Goal: Navigation & Orientation: Understand site structure

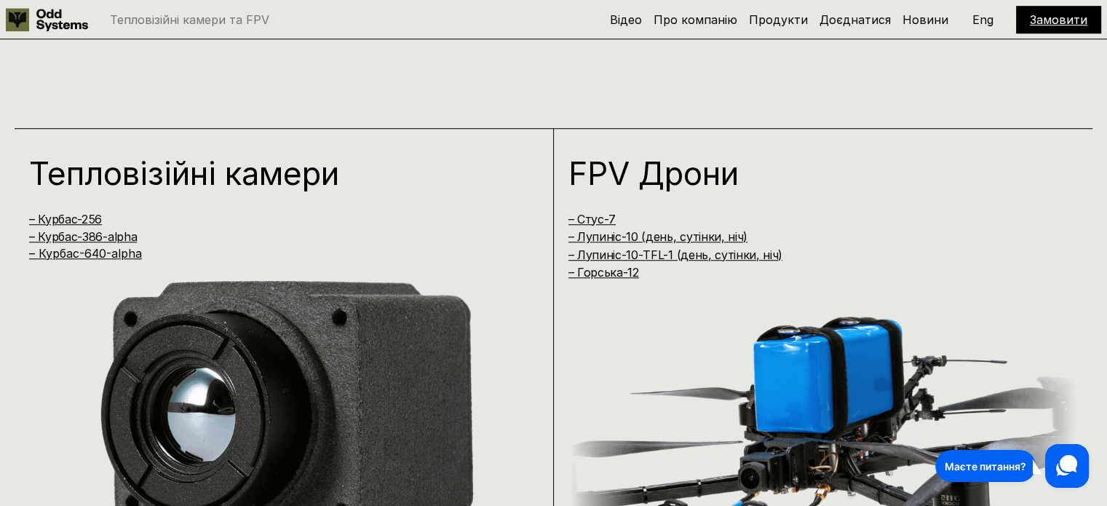
scroll to position [946, 0]
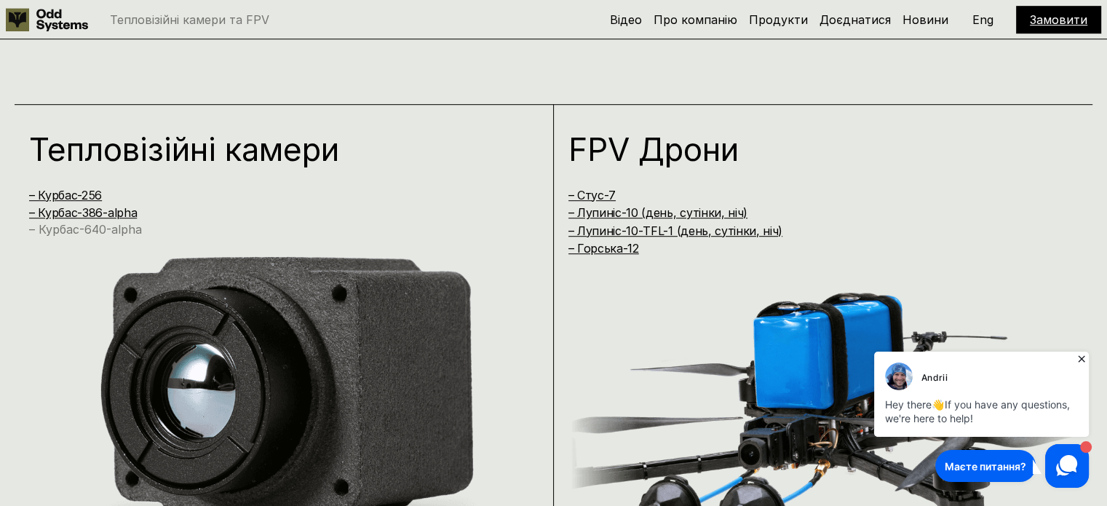
click at [93, 234] on link "– Курбас-640-alpha" at bounding box center [85, 229] width 113 height 15
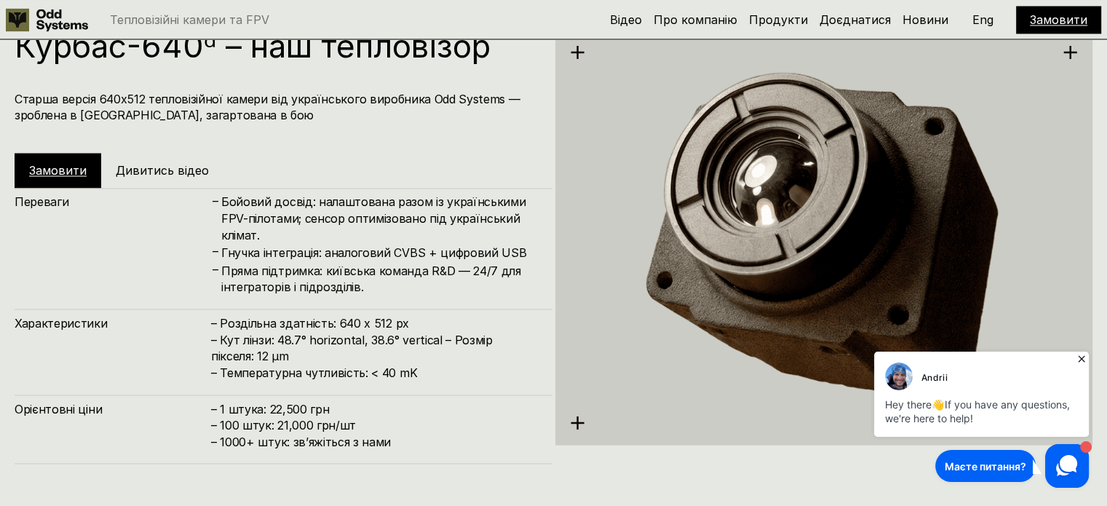
scroll to position [2539, 0]
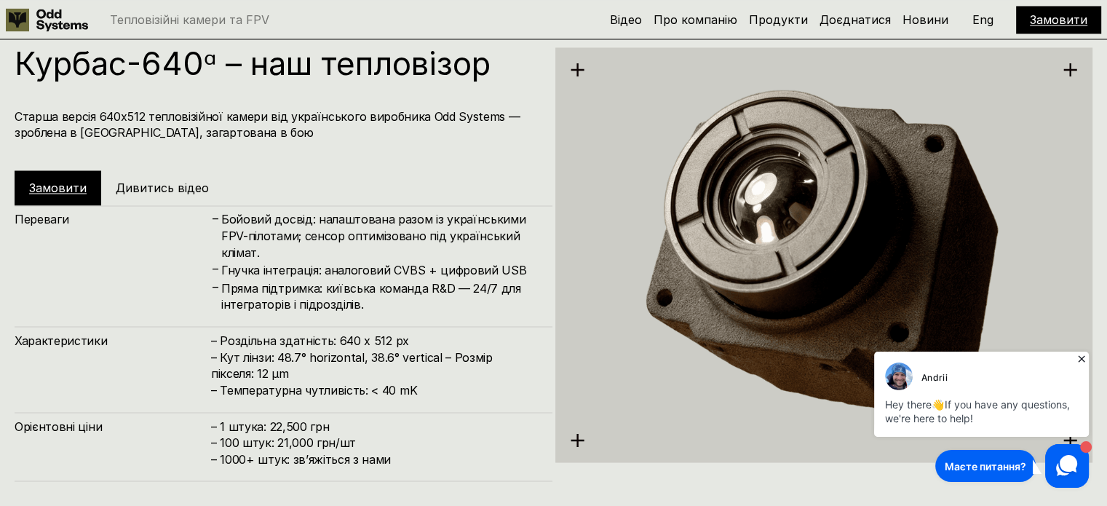
click at [138, 192] on h5 "Дивитись відео" at bounding box center [162, 188] width 93 height 16
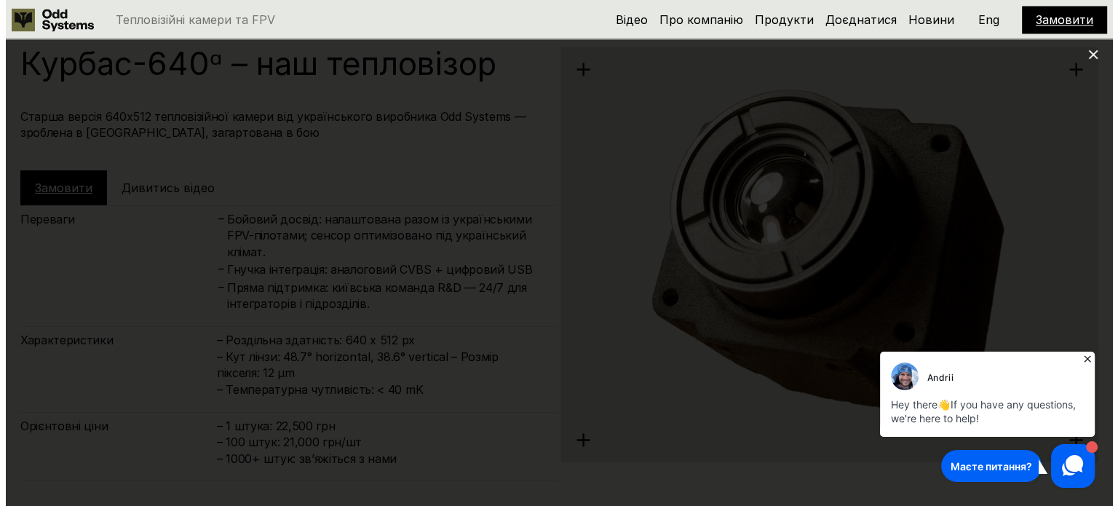
scroll to position [2527, 0]
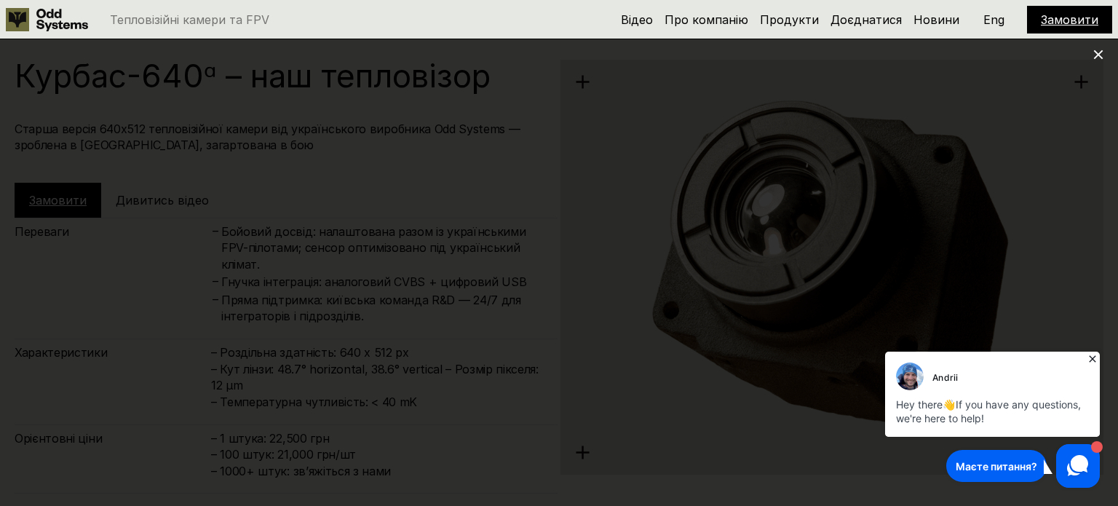
click at [49, 293] on div at bounding box center [559, 253] width 1118 height 506
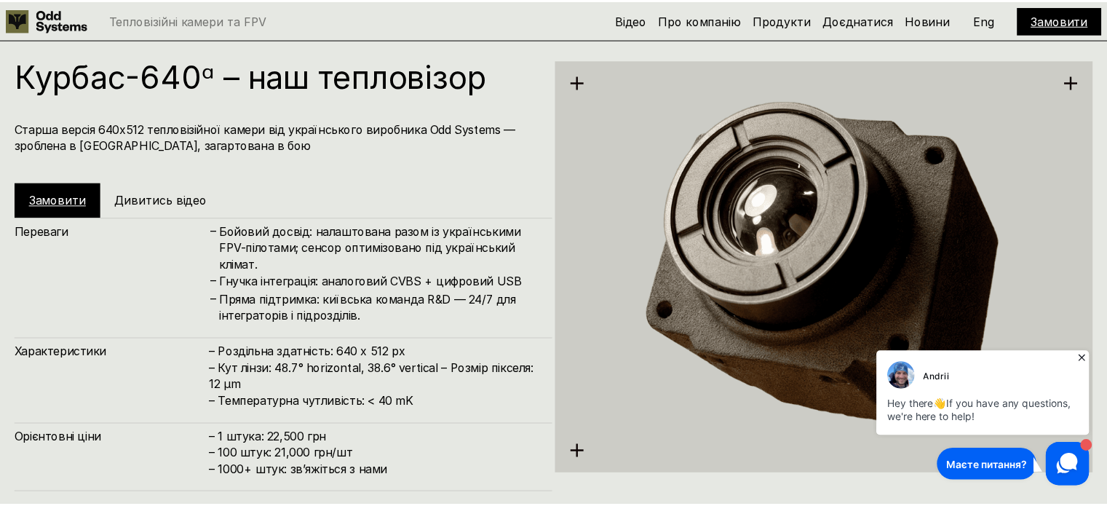
scroll to position [2539, 0]
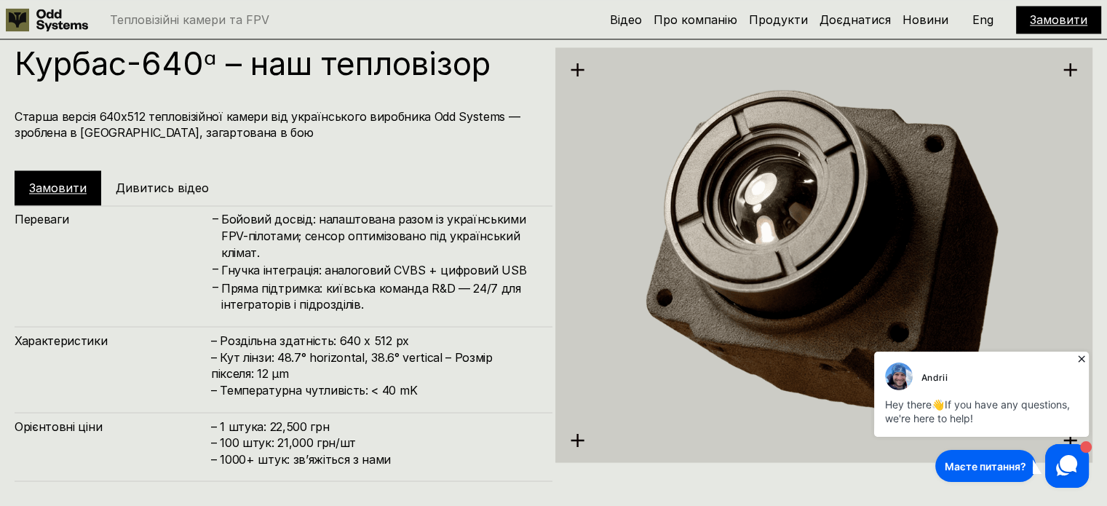
click at [50, 191] on link "Замовити" at bounding box center [58, 188] width 58 height 15
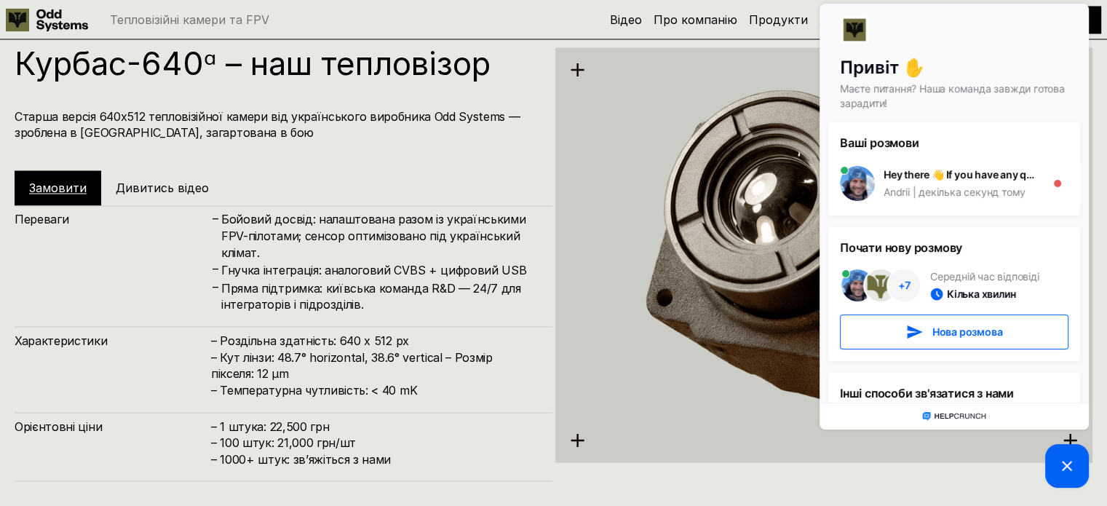
click at [344, 369] on h4 "– Роздільна здатність: 640 x 512 px – Кут лінзи: 48.7° horizontal, 38.6° vertic…" at bounding box center [374, 365] width 327 height 66
click at [345, 330] on div "Характеристики – Роздільна здатність: 640 x 512 px – Кут лінзи: 48.7° horizonta…" at bounding box center [284, 361] width 538 height 71
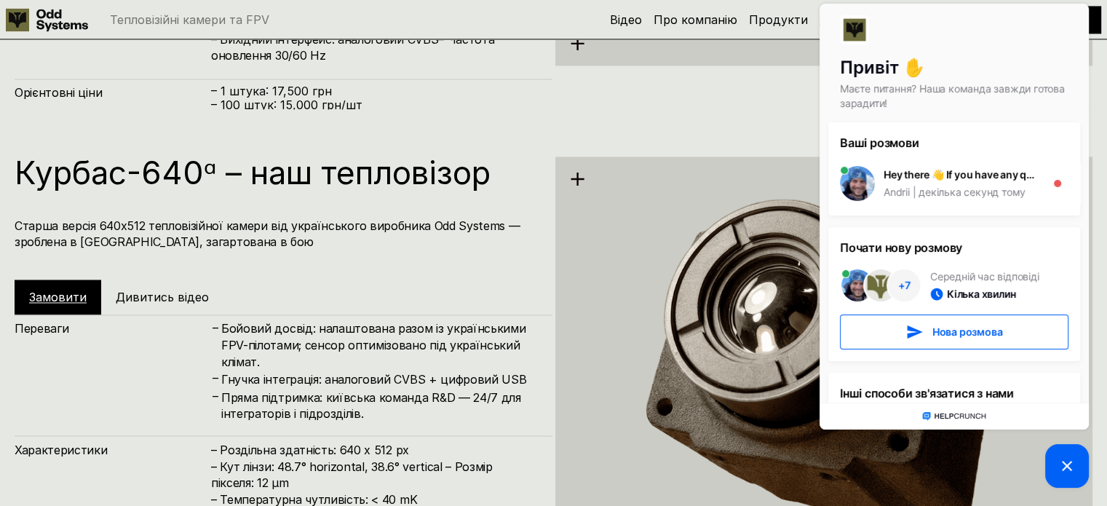
scroll to position [2466, 0]
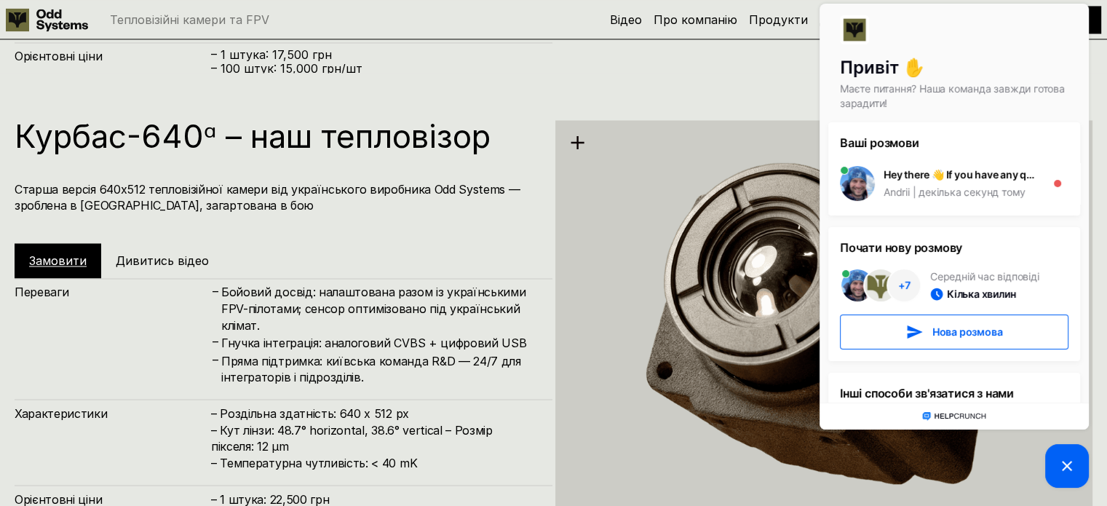
click at [579, 139] on img at bounding box center [824, 327] width 538 height 553
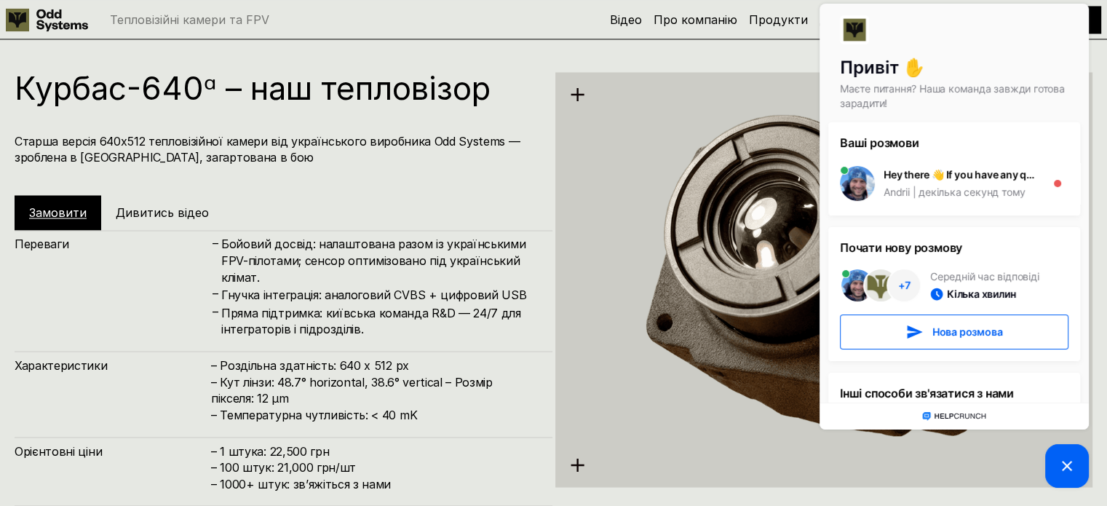
scroll to position [2539, 0]
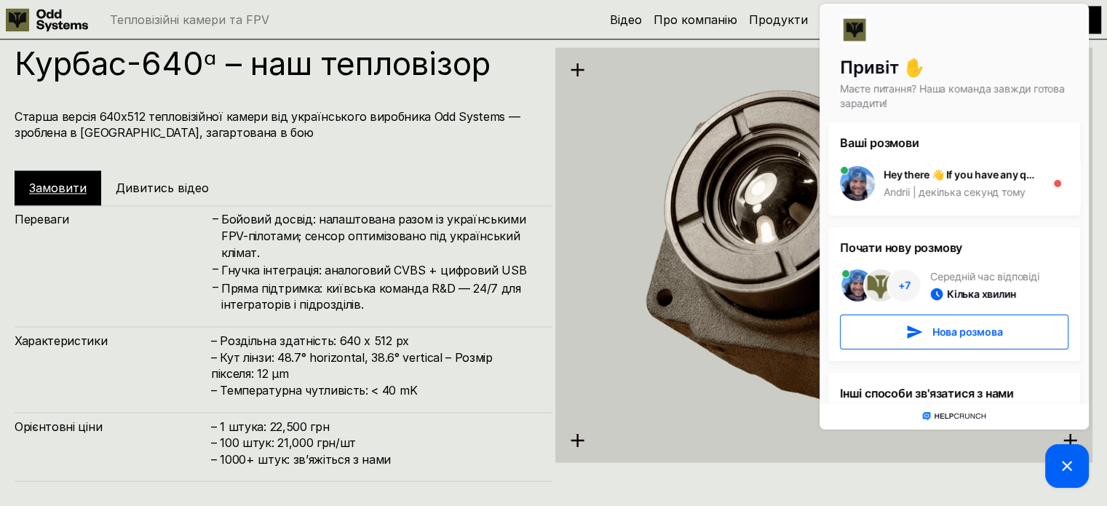
click at [446, 280] on h4 "Пряма підтримка: київська команда R&D — 24/7 для інтеграторів і підрозділів." at bounding box center [379, 296] width 317 height 33
click at [1037, 46] on div at bounding box center [954, 35] width 229 height 41
click at [1037, 39] on div at bounding box center [954, 35] width 229 height 41
drag, startPoint x: 1037, startPoint y: 39, endPoint x: 1034, endPoint y: 49, distance: 10.4
click at [1034, 48] on div at bounding box center [954, 35] width 229 height 41
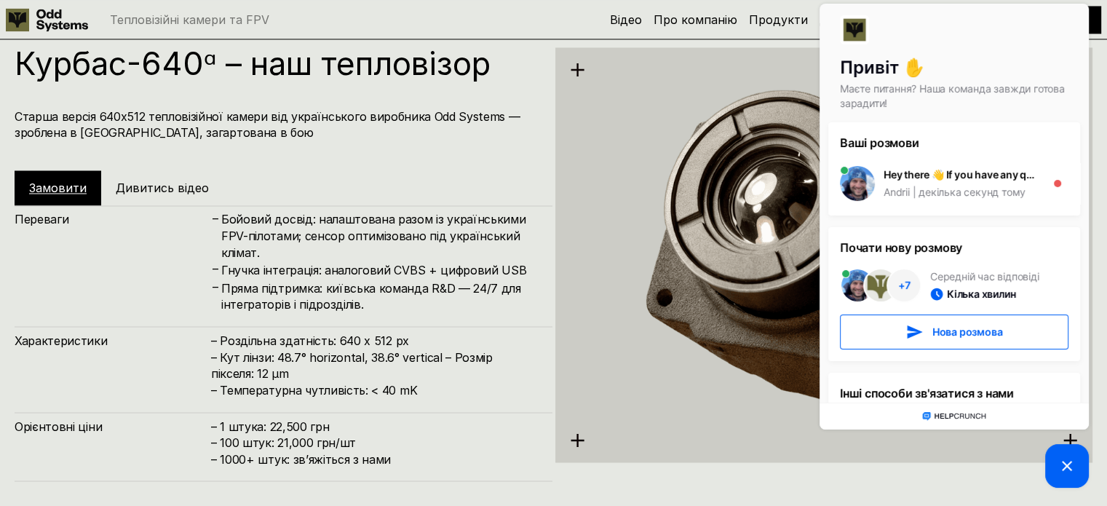
drag, startPoint x: 224, startPoint y: 57, endPoint x: 606, endPoint y: 122, distance: 386.9
click at [606, 122] on img at bounding box center [824, 254] width 538 height 553
click at [459, 123] on h4 "Старша версія 640х512 тепловізійної камери від українського виробника Odd Syste…" at bounding box center [276, 124] width 523 height 33
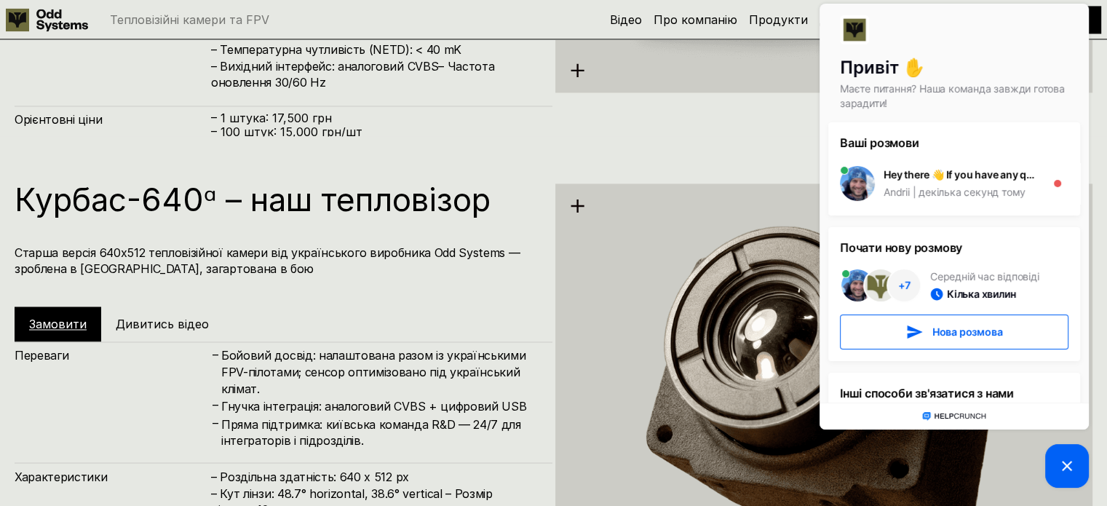
scroll to position [2393, 0]
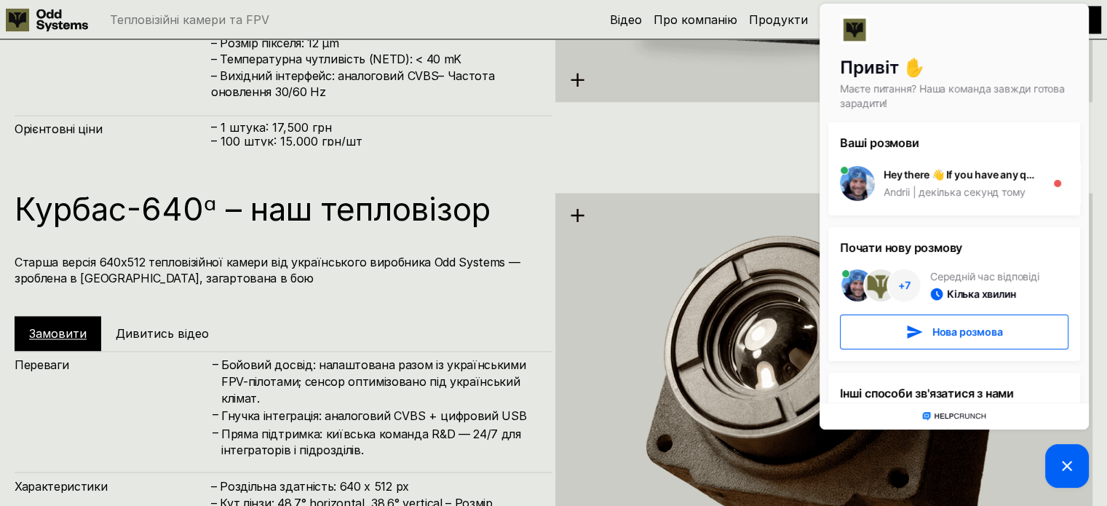
click at [57, 250] on div "Курбас-640ᵅ – наш тепловізор Старша версія 640х512 тепловізійної камери від укр…" at bounding box center [284, 272] width 538 height 158
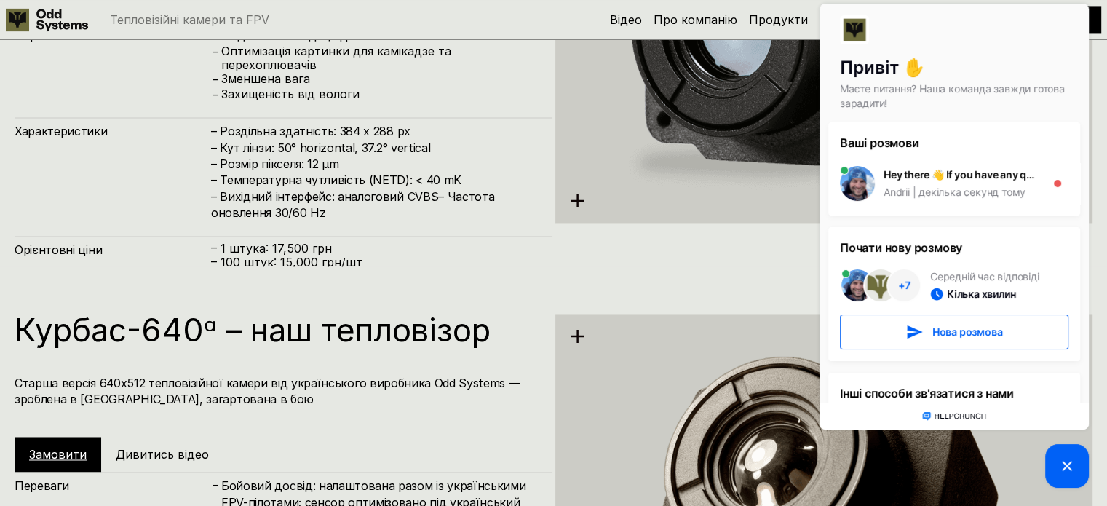
scroll to position [2248, 0]
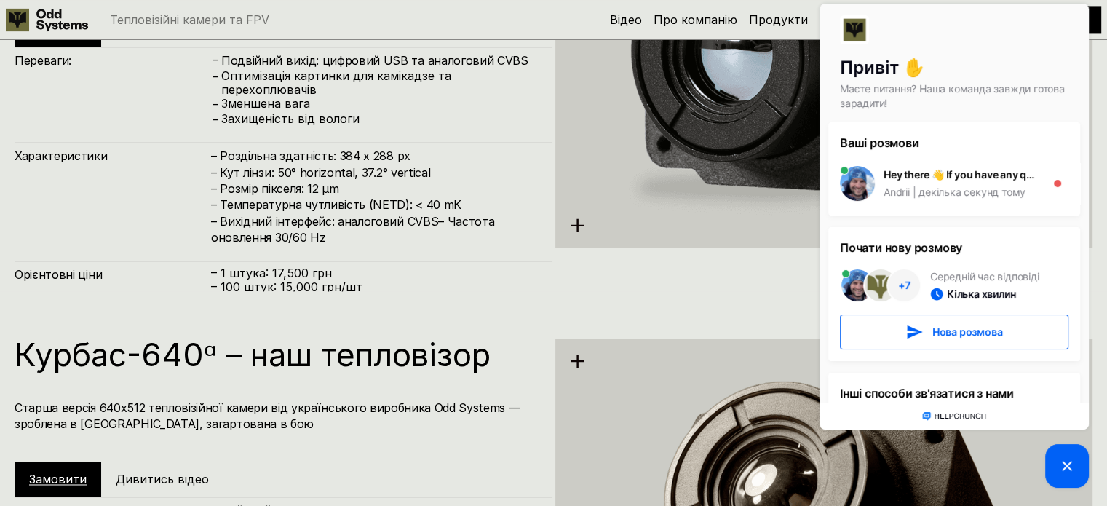
click at [525, 32] on div "Тепловізійні камери та FPV Відео Про компанію Продукти Доєднатися Новини Замови…" at bounding box center [553, 19] width 1107 height 39
click at [858, 33] on img at bounding box center [854, 29] width 29 height 29
click at [936, 198] on div "декілька секунд тому" at bounding box center [968, 192] width 116 height 15
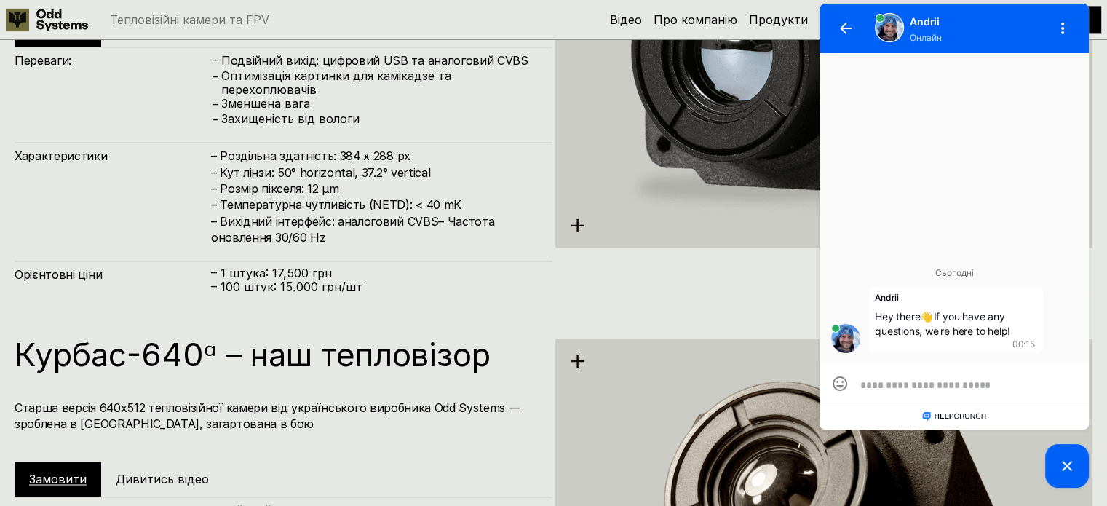
scroll to position [0, 0]
click at [1064, 36] on icon "button" at bounding box center [1062, 28] width 17 height 17
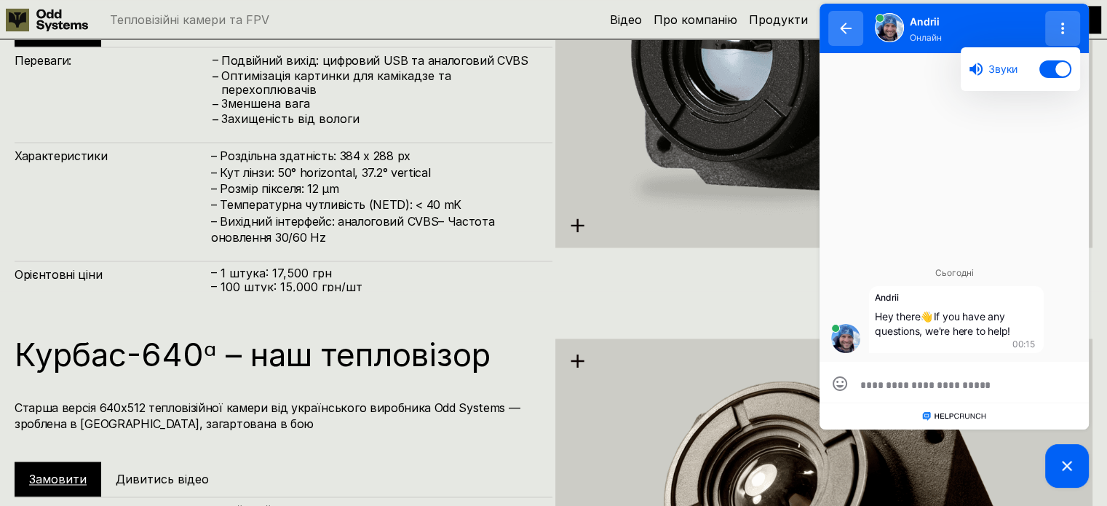
click at [832, 24] on button "button" at bounding box center [845, 28] width 35 height 35
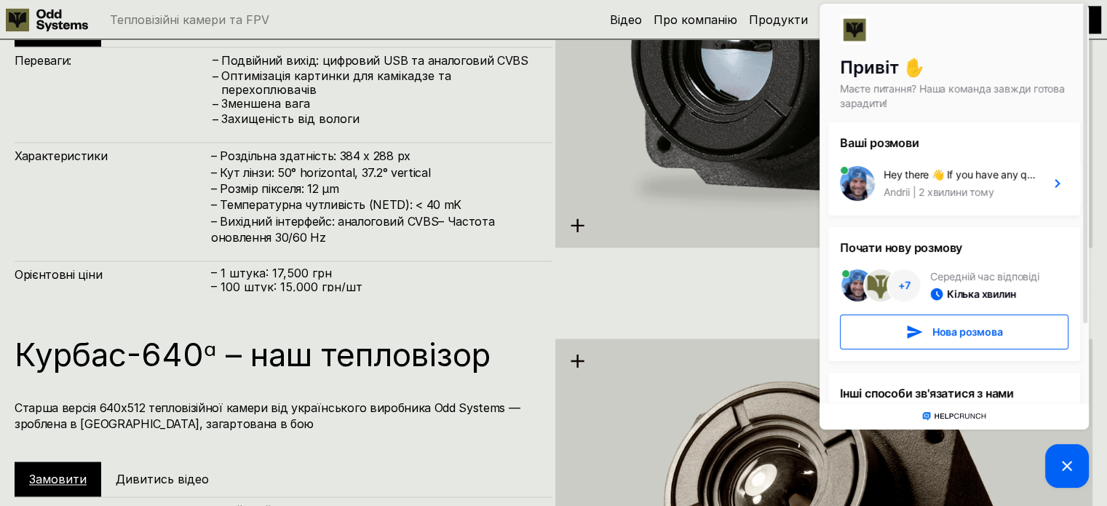
click at [876, 26] on div at bounding box center [954, 35] width 229 height 41
click at [861, 31] on img at bounding box center [854, 29] width 29 height 29
click at [1056, 462] on picture at bounding box center [1067, 466] width 44 height 44
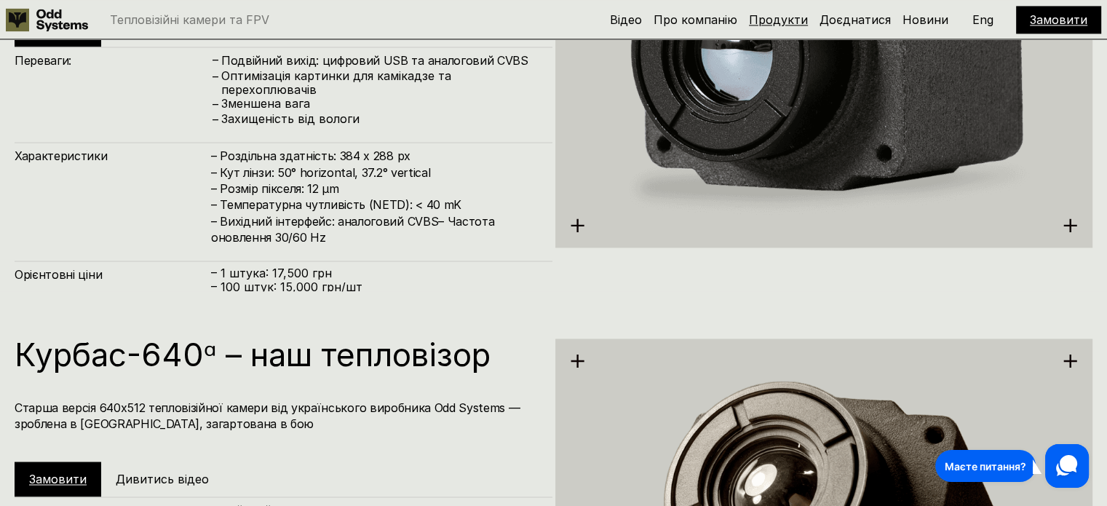
click at [775, 20] on link "Продукти" at bounding box center [778, 19] width 59 height 15
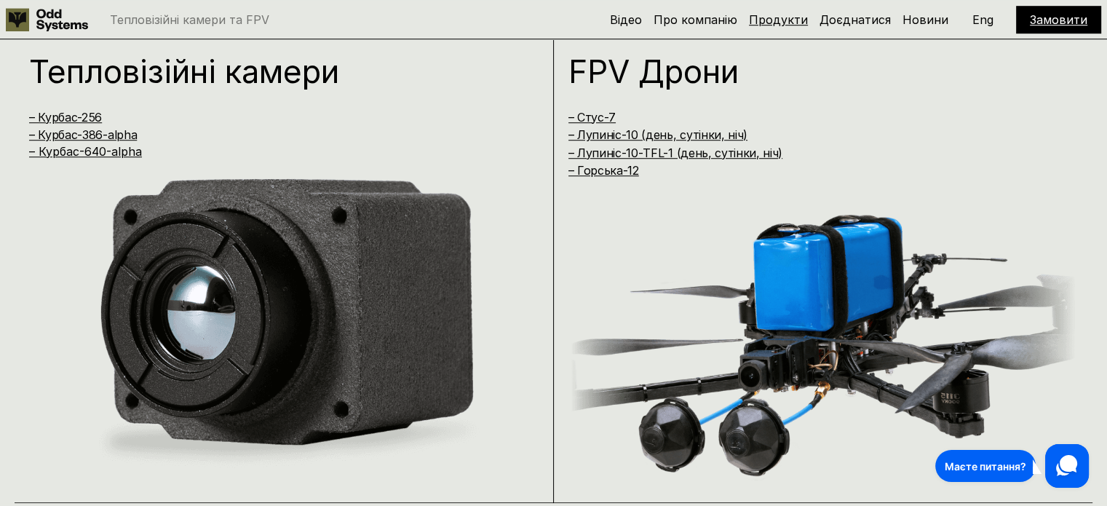
scroll to position [1021, 0]
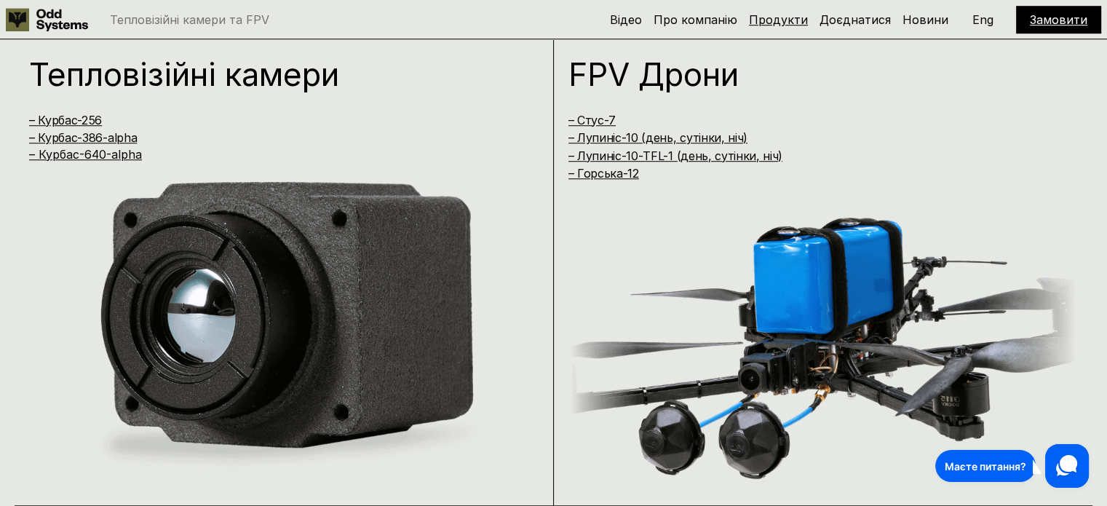
click at [775, 20] on link "Продукти" at bounding box center [778, 19] width 59 height 15
click at [638, 20] on link "Відео" at bounding box center [626, 19] width 32 height 15
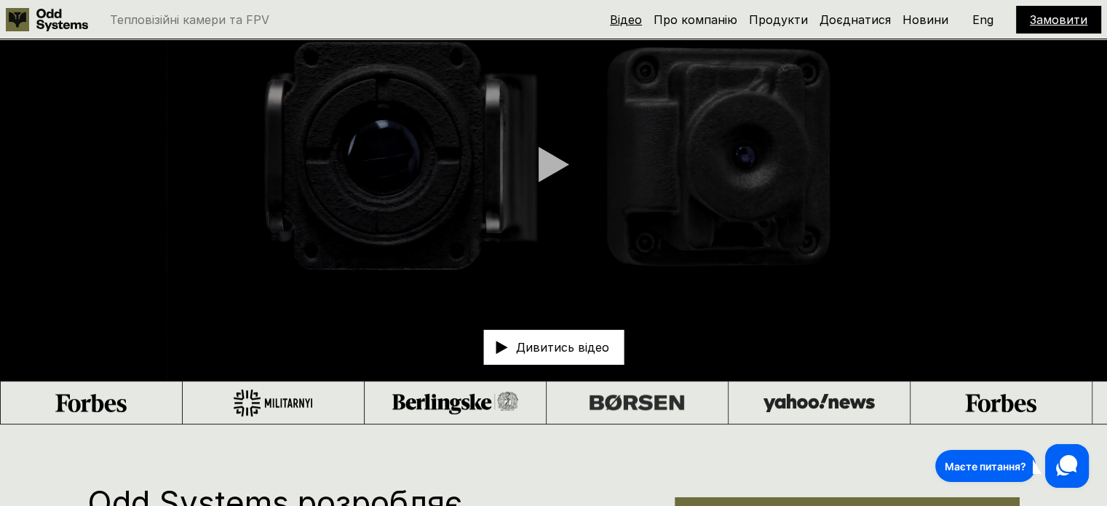
scroll to position [39, 0]
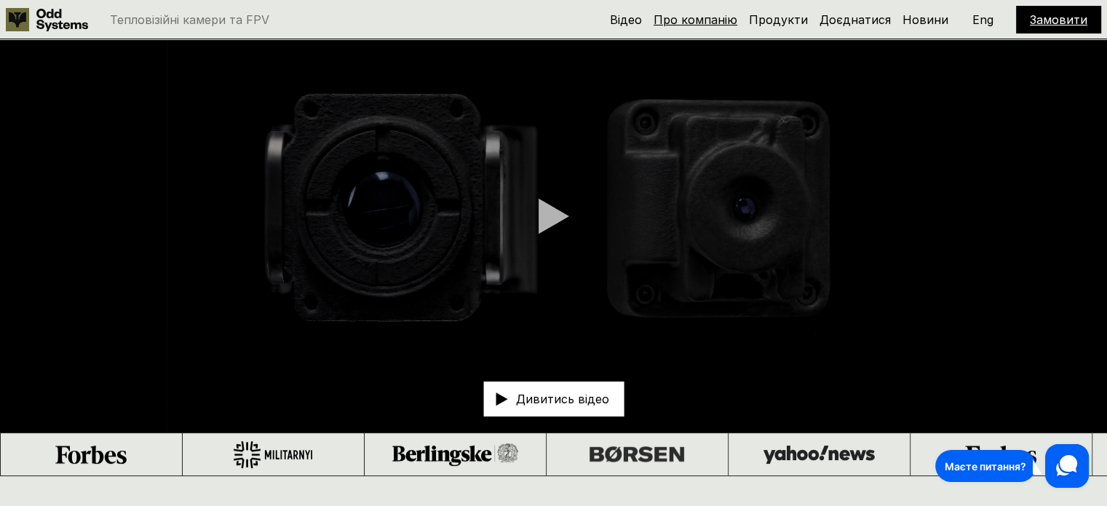
click at [712, 21] on link "Про компанію" at bounding box center [696, 19] width 84 height 15
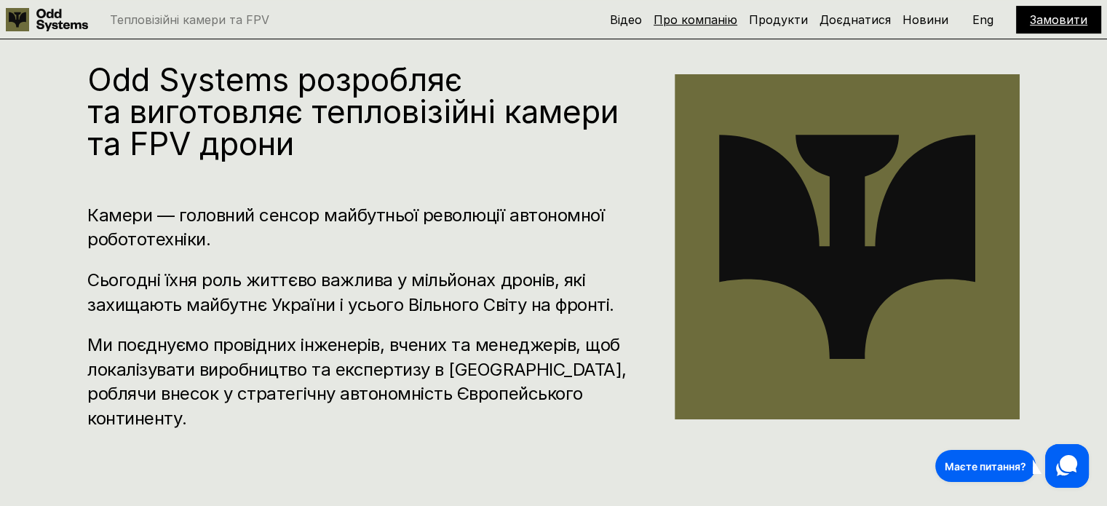
scroll to position [515, 0]
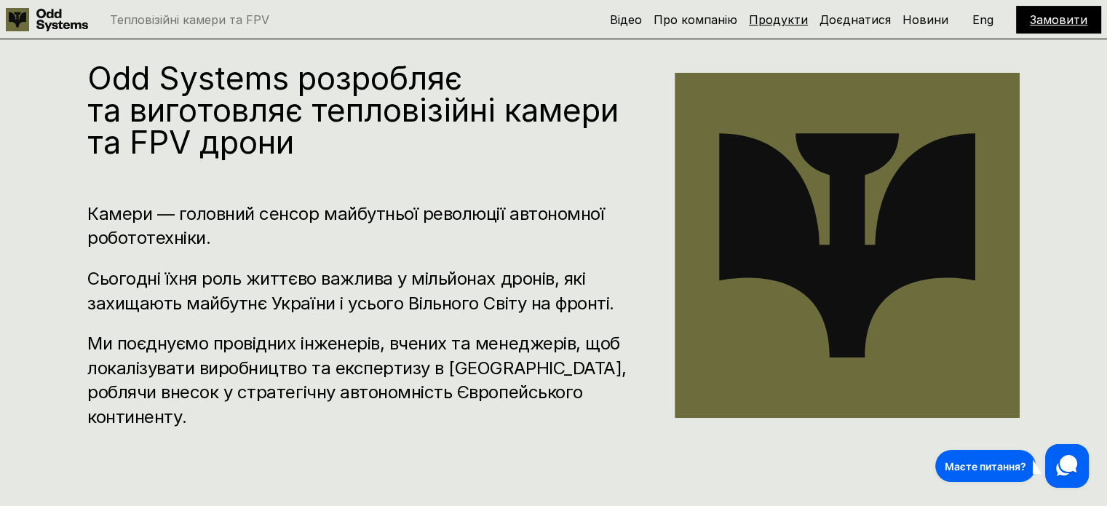
click at [799, 20] on link "Продукти" at bounding box center [778, 19] width 59 height 15
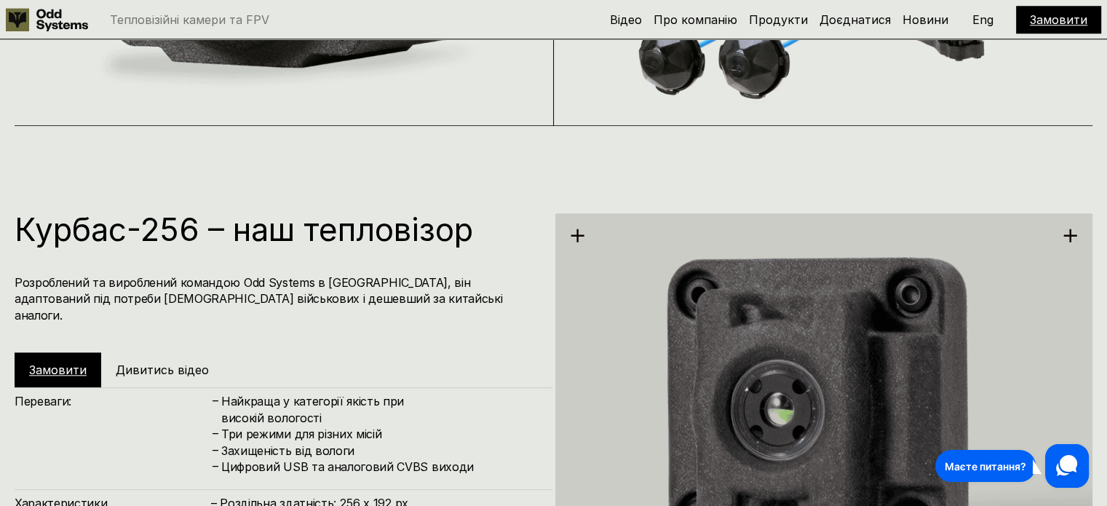
scroll to position [1531, 0]
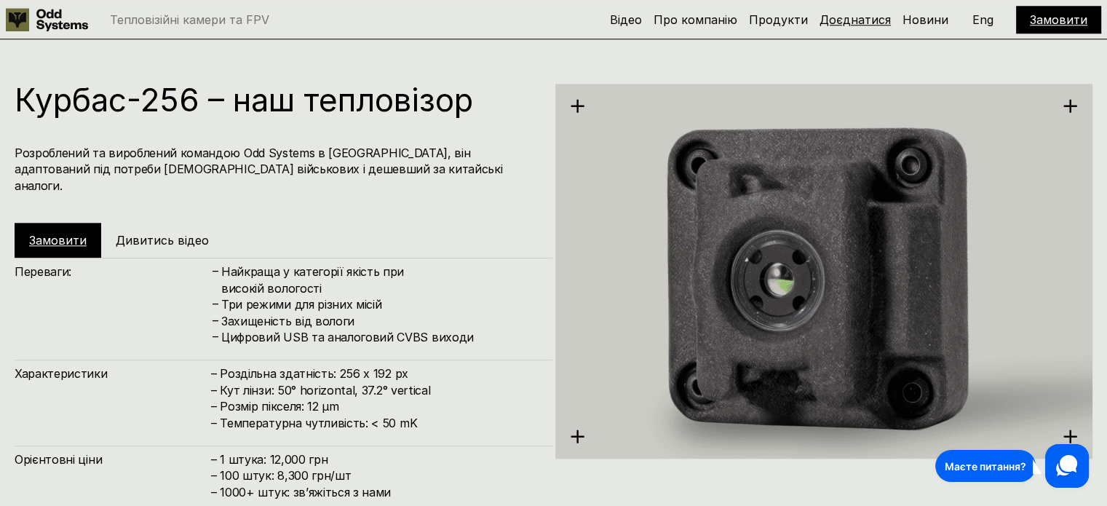
click at [863, 20] on link "Доєднатися" at bounding box center [855, 19] width 71 height 15
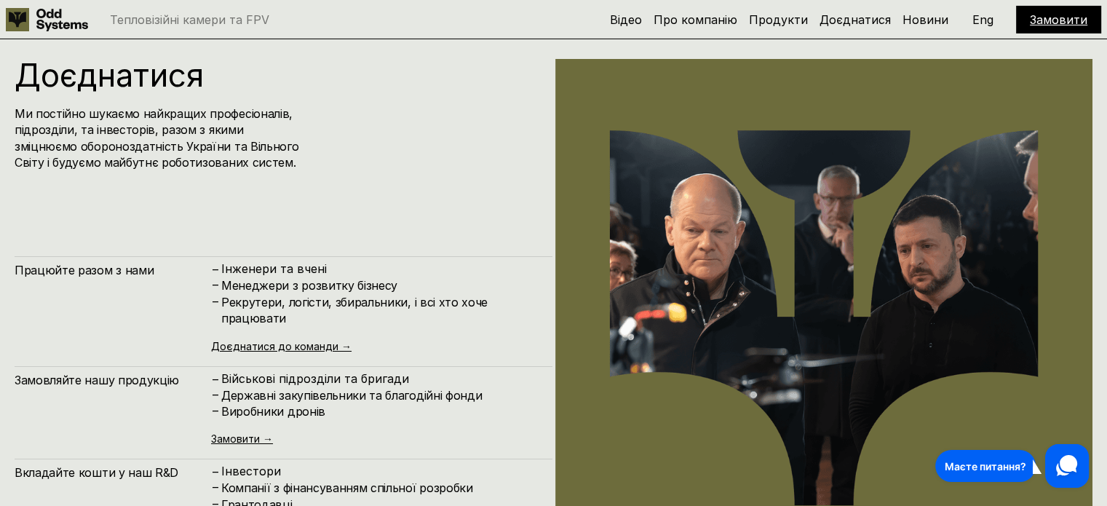
scroll to position [5069, 0]
